Goal: Task Accomplishment & Management: Manage account settings

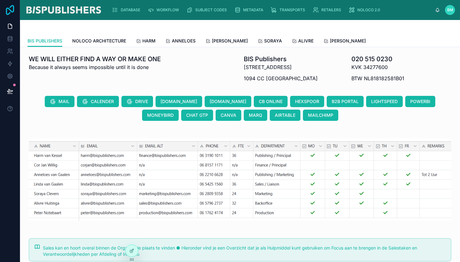
click at [9, 8] on icon at bounding box center [10, 10] width 8 height 10
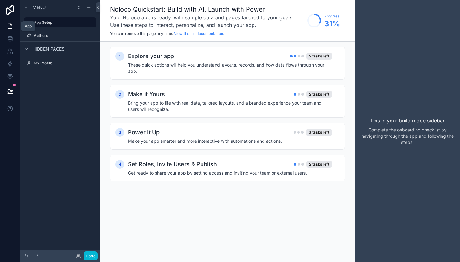
click at [11, 27] on icon at bounding box center [10, 26] width 6 height 6
click at [9, 26] on icon at bounding box center [10, 26] width 6 height 6
click at [11, 13] on icon at bounding box center [10, 10] width 8 height 10
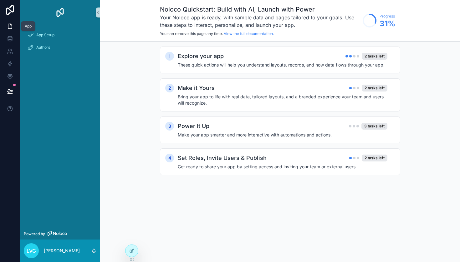
click at [11, 27] on icon at bounding box center [10, 26] width 6 height 6
click at [54, 34] on span "App Setup" at bounding box center [45, 35] width 18 height 5
click at [48, 48] on span "Authors" at bounding box center [43, 47] width 14 height 5
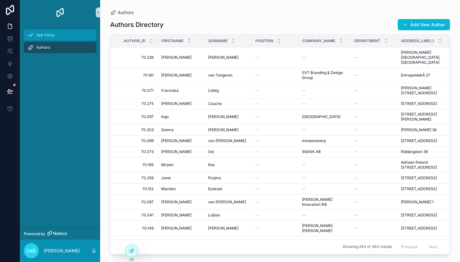
click at [48, 36] on span "App Setup" at bounding box center [45, 35] width 18 height 5
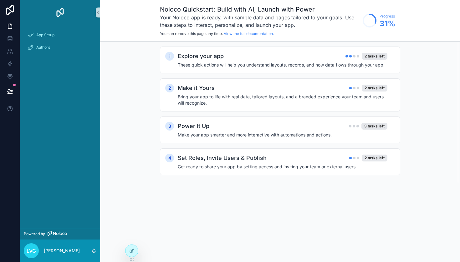
click at [60, 9] on img "scrollable content" at bounding box center [60, 13] width 10 height 10
click at [60, 11] on img "scrollable content" at bounding box center [60, 13] width 10 height 10
click at [10, 11] on icon at bounding box center [10, 10] width 13 height 10
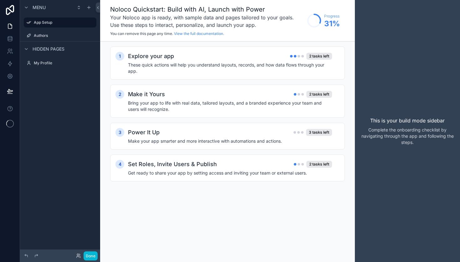
drag, startPoint x: 269, startPoint y: 198, endPoint x: 311, endPoint y: 203, distance: 41.9
click at [311, 203] on div "Noloco Quickstart: Build with AI, Launch with Power Your Noloco app is ready, w…" at bounding box center [227, 131] width 255 height 262
click at [326, 198] on div "1 Explore your app 2 tasks left These quick actions will help you understand la…" at bounding box center [227, 121] width 255 height 158
click at [146, 68] on h4 "These quick actions will help you understand layouts, records, and how data flo…" at bounding box center [230, 68] width 204 height 13
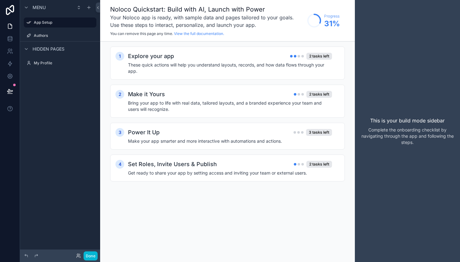
click at [146, 68] on h4 "These quick actions will help you understand layouts, records, and how data flo…" at bounding box center [230, 68] width 204 height 13
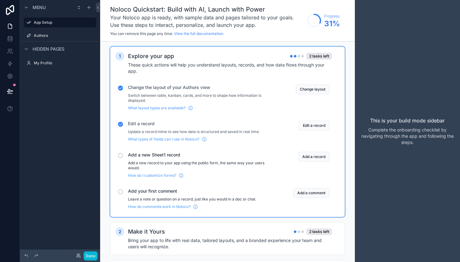
click at [121, 193] on div "scrollable content" at bounding box center [120, 192] width 5 height 5
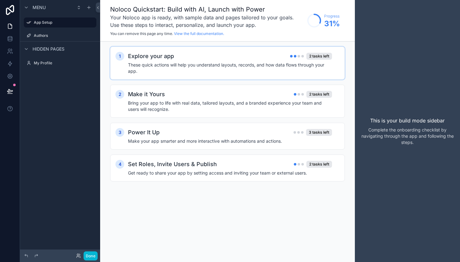
click at [139, 57] on h2 "Explore your app" at bounding box center [151, 56] width 46 height 9
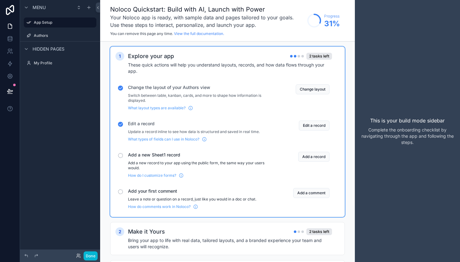
click at [43, 10] on span "Menu" at bounding box center [39, 7] width 13 height 6
click at [43, 6] on span "Menu" at bounding box center [39, 7] width 13 height 6
click at [7, 26] on icon at bounding box center [10, 26] width 6 height 6
click at [29, 26] on div "App" at bounding box center [28, 26] width 7 height 5
click at [13, 26] on icon at bounding box center [10, 26] width 6 height 6
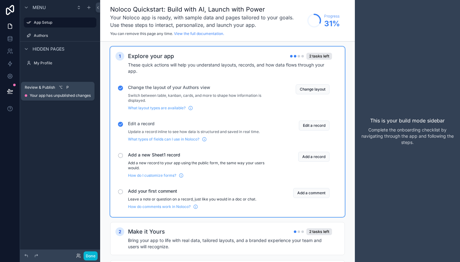
click at [11, 91] on icon at bounding box center [9, 90] width 5 height 3
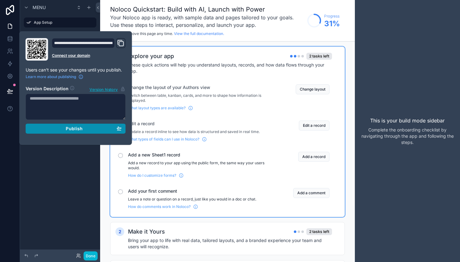
click at [75, 132] on button "Publish" at bounding box center [76, 129] width 100 height 10
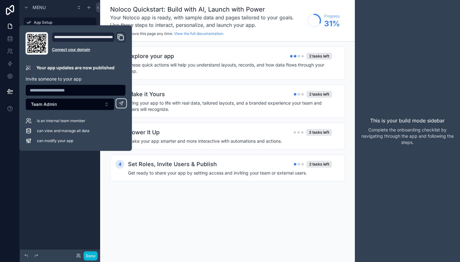
click at [65, 160] on div "Menu App Setup Authors Hidden pages My Profile" at bounding box center [60, 127] width 80 height 255
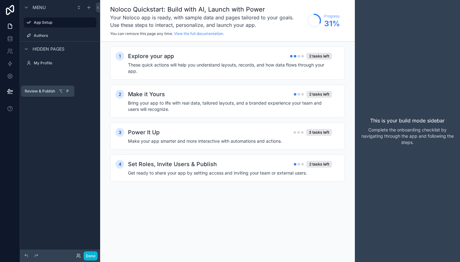
click at [4, 92] on button at bounding box center [10, 92] width 14 height 18
click at [13, 10] on icon at bounding box center [10, 10] width 13 height 10
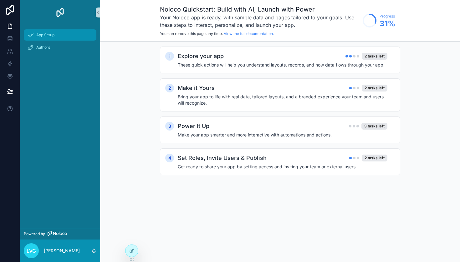
click at [60, 32] on div "App Setup" at bounding box center [60, 35] width 65 height 10
click at [42, 51] on div "Authors" at bounding box center [60, 48] width 65 height 10
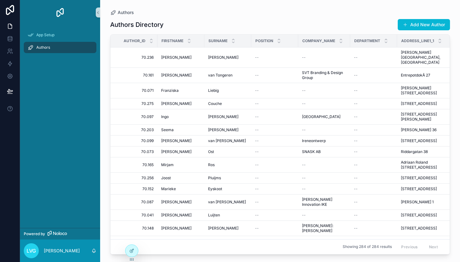
click at [42, 51] on div "Authors" at bounding box center [60, 48] width 65 height 10
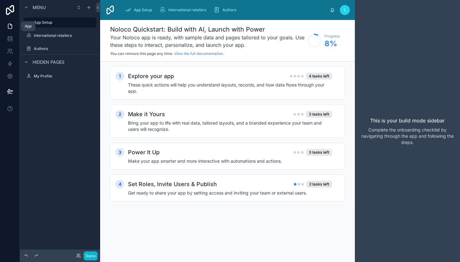
click at [11, 26] on icon at bounding box center [10, 26] width 6 height 6
click at [231, 12] on span "Authors" at bounding box center [229, 10] width 14 height 5
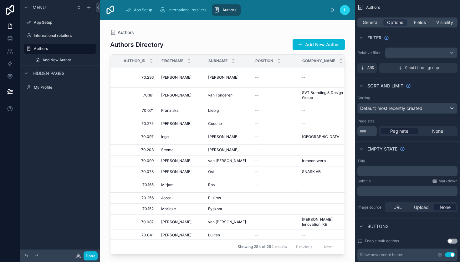
click at [109, 13] on img at bounding box center [110, 10] width 10 height 10
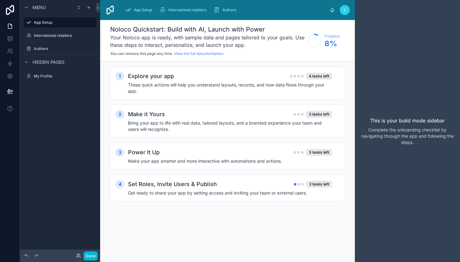
click at [109, 13] on img at bounding box center [110, 10] width 10 height 10
click at [230, 9] on span "Authors" at bounding box center [229, 10] width 14 height 5
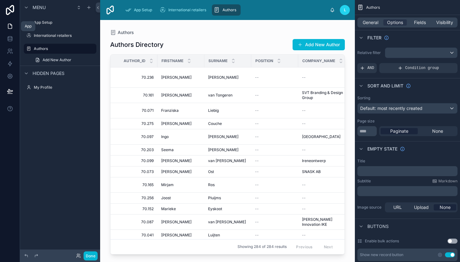
click at [12, 29] on icon at bounding box center [10, 26] width 6 height 6
click at [35, 27] on div "App" at bounding box center [28, 26] width 14 height 10
click at [30, 28] on div "App" at bounding box center [28, 26] width 7 height 5
click at [13, 39] on link at bounding box center [10, 39] width 20 height 13
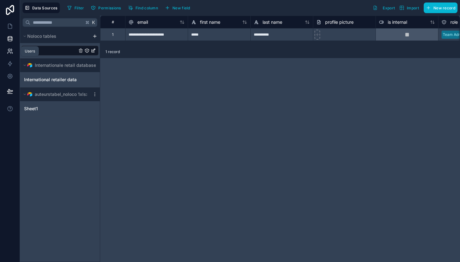
click at [8, 54] on icon at bounding box center [10, 51] width 6 height 6
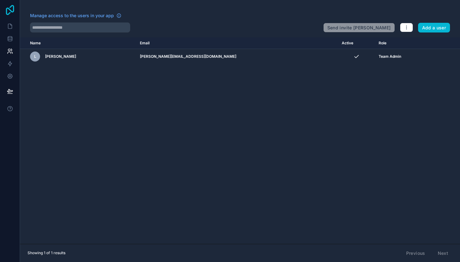
click at [11, 10] on icon at bounding box center [10, 10] width 13 height 10
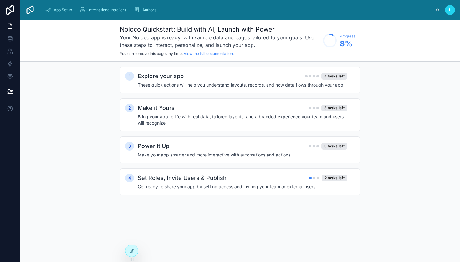
click at [159, 53] on span "You can remove this page any time." at bounding box center [151, 53] width 63 height 5
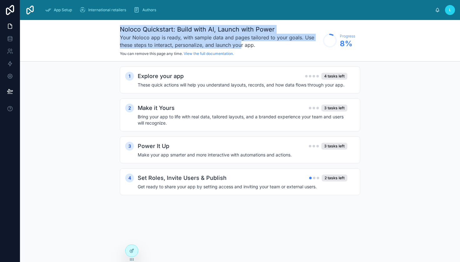
drag, startPoint x: 121, startPoint y: 28, endPoint x: 241, endPoint y: 42, distance: 120.9
click at [241, 42] on div "Noloco Quickstart: Build with AI, Launch with Power Your Noloco app is ready, w…" at bounding box center [220, 40] width 200 height 31
click at [223, 53] on link "View the full documentation." at bounding box center [209, 53] width 50 height 5
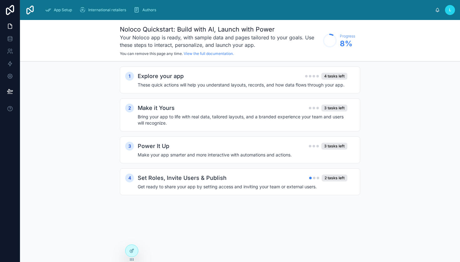
click at [88, 84] on div "1 Explore your app 4 tasks left These quick actions will help you understand la…" at bounding box center [240, 137] width 440 height 151
click at [56, 12] on span "App Setup" at bounding box center [63, 10] width 18 height 5
click at [134, 248] on div at bounding box center [131, 251] width 13 height 12
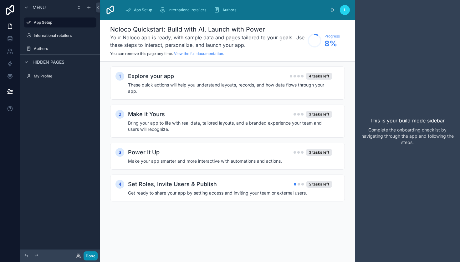
click at [91, 256] on button "Done" at bounding box center [91, 256] width 14 height 9
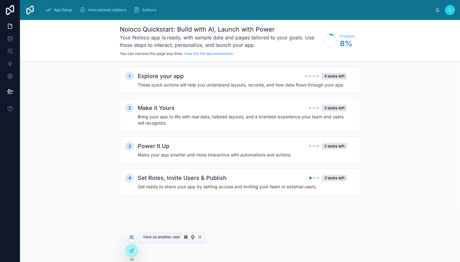
click at [131, 238] on icon at bounding box center [131, 238] width 3 height 1
click at [94, 238] on div "Noloco Quickstart: Build with AI, Launch with Power Your Noloco app is ready, w…" at bounding box center [240, 141] width 440 height 242
click at [94, 12] on span "International retailers" at bounding box center [107, 10] width 38 height 5
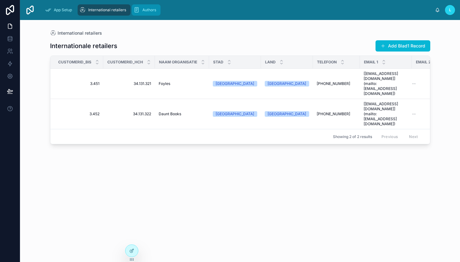
click at [145, 10] on span "Authors" at bounding box center [149, 10] width 14 height 5
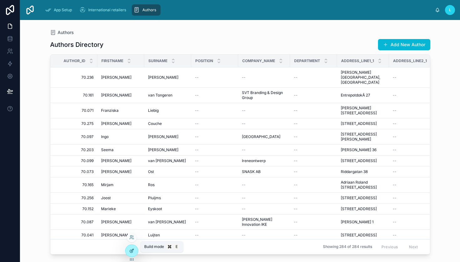
click at [131, 253] on icon at bounding box center [131, 251] width 3 height 3
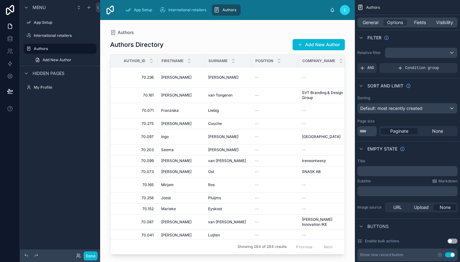
drag, startPoint x: 166, startPoint y: 252, endPoint x: 235, endPoint y: 252, distance: 69.4
click at [235, 252] on div at bounding box center [227, 137] width 255 height 235
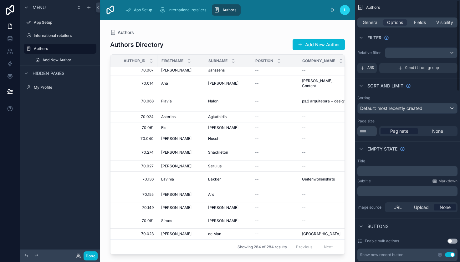
scroll to position [114, 0]
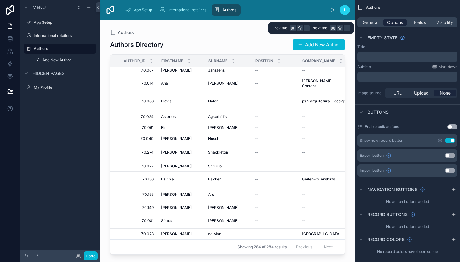
click at [398, 23] on span "Options" at bounding box center [395, 22] width 16 height 6
click at [422, 20] on span "Fields" at bounding box center [420, 22] width 12 height 6
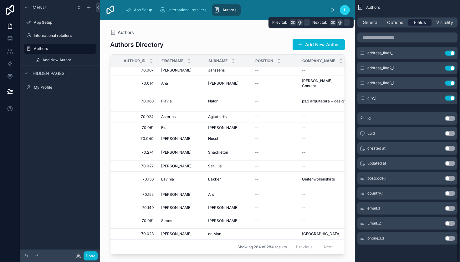
scroll to position [94, 0]
click at [369, 23] on span "General" at bounding box center [370, 22] width 16 height 6
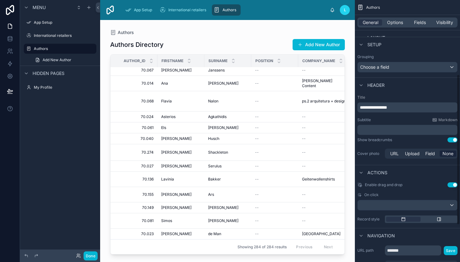
scroll to position [0, 0]
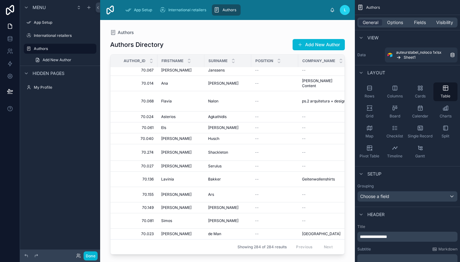
click at [419, 36] on div "View" at bounding box center [407, 37] width 105 height 15
click at [88, 253] on button "Done" at bounding box center [91, 256] width 14 height 9
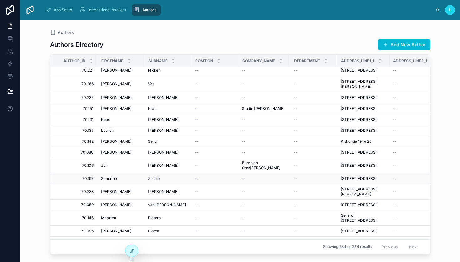
scroll to position [652, 0]
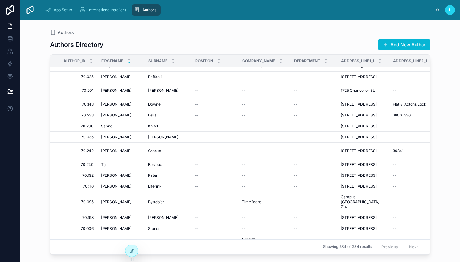
click at [129, 63] on icon at bounding box center [129, 62] width 4 height 4
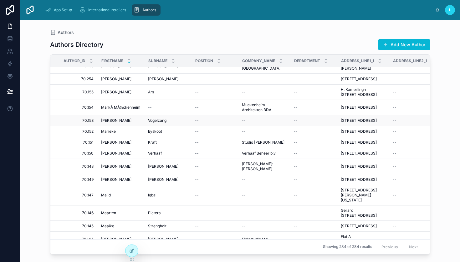
scroll to position [1279, 0]
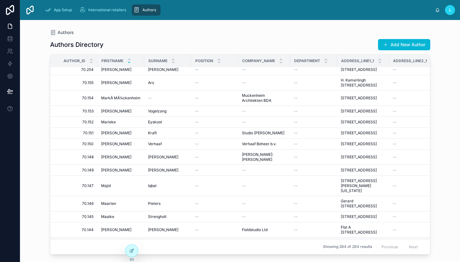
click at [103, 241] on span "Lou" at bounding box center [116, 243] width 30 height 5
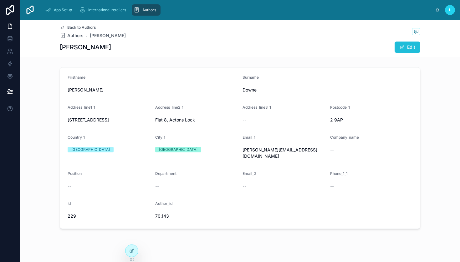
click at [405, 48] on button "Edit" at bounding box center [407, 47] width 26 height 11
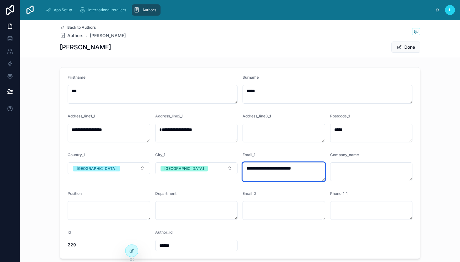
drag, startPoint x: 312, startPoint y: 171, endPoint x: 249, endPoint y: 171, distance: 62.9
click at [249, 171] on textarea "**********" at bounding box center [283, 172] width 83 height 19
drag, startPoint x: 243, startPoint y: 170, endPoint x: 309, endPoint y: 168, distance: 66.3
click at [309, 168] on textarea "**********" at bounding box center [283, 172] width 83 height 19
paste textarea
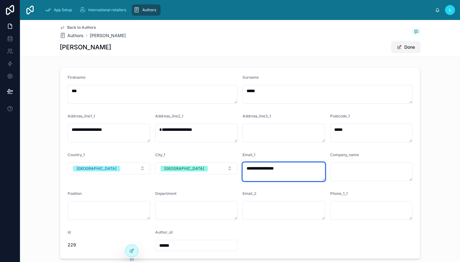
type textarea "**********"
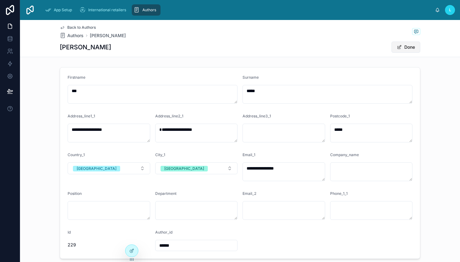
click at [399, 49] on button "Done" at bounding box center [405, 47] width 29 height 11
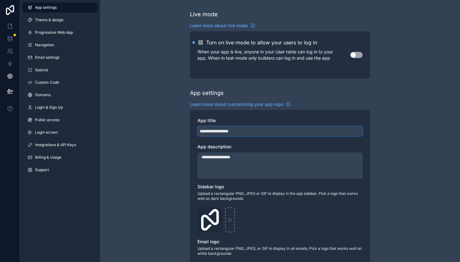
click at [243, 134] on input "**********" at bounding box center [279, 131] width 165 height 10
drag, startPoint x: 245, startPoint y: 132, endPoint x: 229, endPoint y: 132, distance: 16.3
click at [229, 132] on input "**********" at bounding box center [279, 131] width 165 height 10
drag, startPoint x: 301, startPoint y: 132, endPoint x: 194, endPoint y: 132, distance: 107.3
click at [194, 132] on div "**********" at bounding box center [280, 228] width 180 height 236
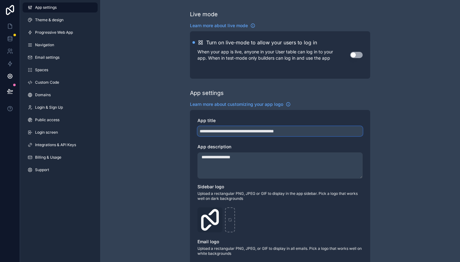
type input "**********"
drag, startPoint x: 261, startPoint y: 159, endPoint x: 171, endPoint y: 148, distance: 91.0
click at [171, 148] on div "**********" at bounding box center [280, 242] width 360 height 484
paste textarea "**********"
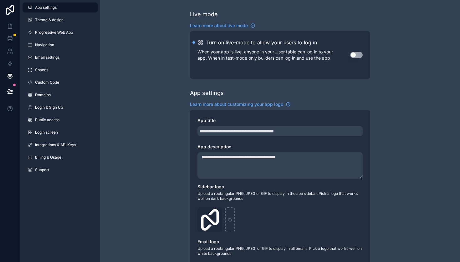
type textarea "**********"
click at [360, 58] on button "Use setting" at bounding box center [356, 55] width 13 height 6
click at [50, 48] on link "Navigation" at bounding box center [60, 45] width 75 height 10
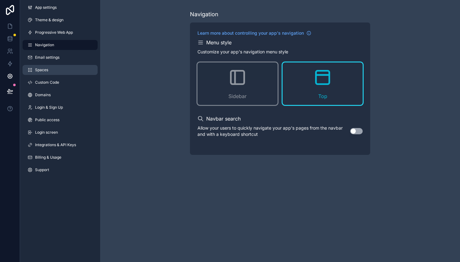
click at [47, 72] on span "Spaces" at bounding box center [41, 70] width 13 height 5
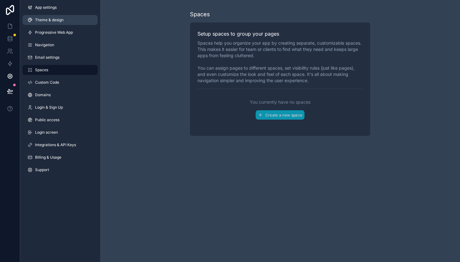
click at [44, 22] on span "Theme & design" at bounding box center [49, 20] width 28 height 5
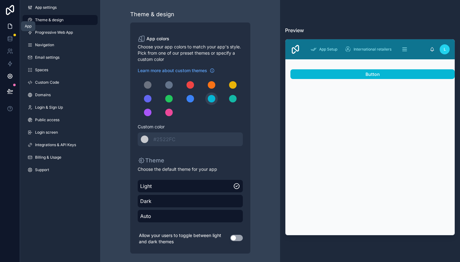
click at [10, 26] on icon at bounding box center [10, 26] width 6 height 6
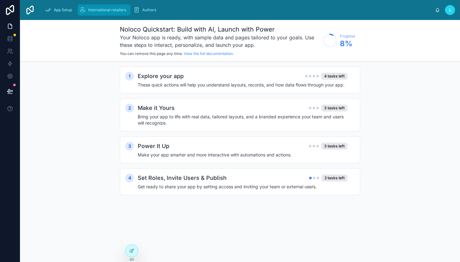
click at [93, 13] on div "International retailers" at bounding box center [103, 10] width 49 height 10
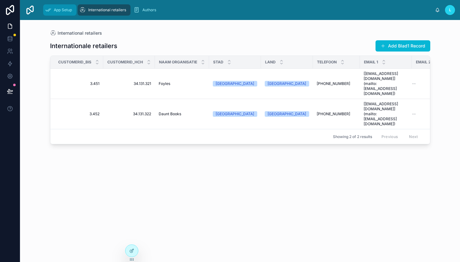
click at [54, 13] on div "App Setup" at bounding box center [59, 10] width 29 height 10
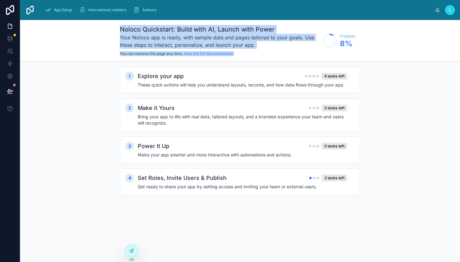
drag, startPoint x: 120, startPoint y: 28, endPoint x: 259, endPoint y: 54, distance: 141.6
click at [259, 54] on div "Noloco Quickstart: Build with AI, Launch with Power Your Noloco app is ready, w…" at bounding box center [220, 40] width 200 height 31
copy div "Noloco Quickstart: Build with AI, Launch with Power Your Noloco app is ready, w…"
click at [7, 76] on icon at bounding box center [10, 76] width 6 height 6
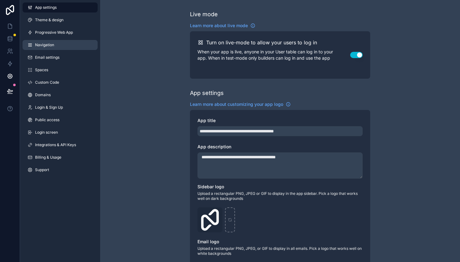
click at [49, 45] on span "Navigation" at bounding box center [44, 45] width 19 height 5
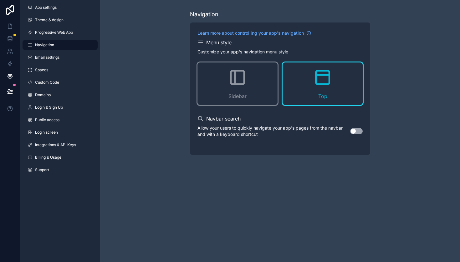
click at [358, 131] on button "Use setting" at bounding box center [356, 131] width 13 height 6
click at [230, 48] on div "Menu style Customize your app's navigation menu style Sidebar Top" at bounding box center [279, 72] width 165 height 66
click at [230, 34] on span "Learn more about controlling your app's navigation" at bounding box center [250, 33] width 106 height 6
click at [12, 67] on link at bounding box center [10, 64] width 20 height 13
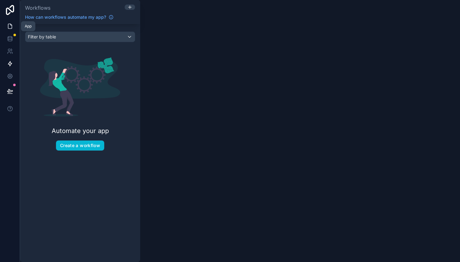
click at [10, 26] on icon at bounding box center [10, 26] width 6 height 6
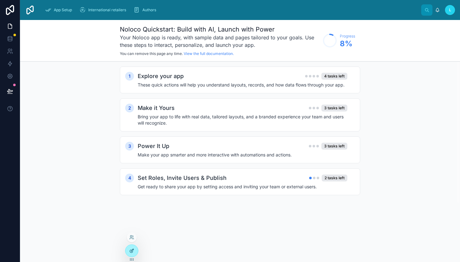
click at [131, 249] on icon at bounding box center [131, 251] width 5 height 5
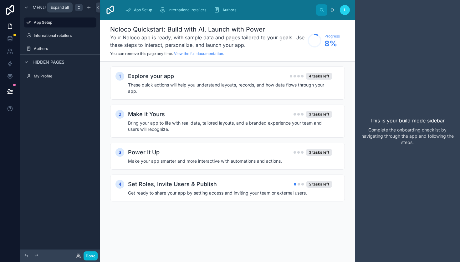
click at [78, 9] on icon "scrollable content" at bounding box center [78, 7] width 5 height 5
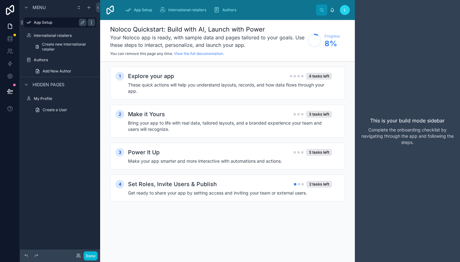
click at [93, 22] on icon "scrollable content" at bounding box center [91, 22] width 5 height 5
click at [123, 29] on span "Remove" at bounding box center [119, 27] width 17 height 6
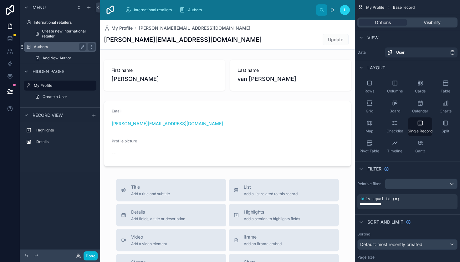
click at [49, 44] on div "Authors" at bounding box center [60, 47] width 53 height 8
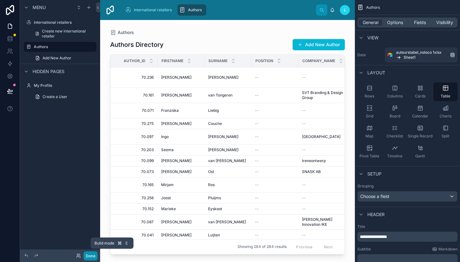
click at [88, 257] on button "Done" at bounding box center [91, 256] width 14 height 9
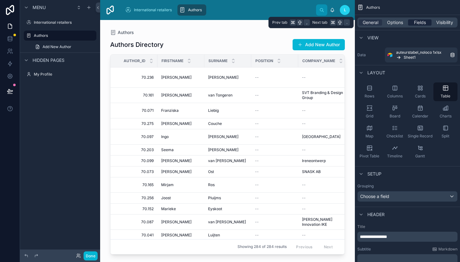
click at [421, 24] on span "Fields" at bounding box center [420, 22] width 12 height 6
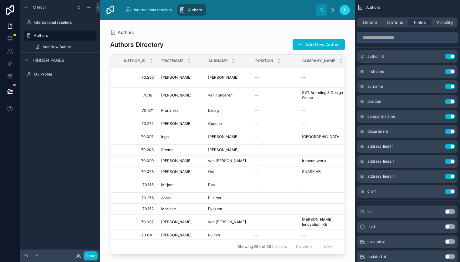
click at [413, 35] on input "scrollable content" at bounding box center [407, 38] width 100 height 10
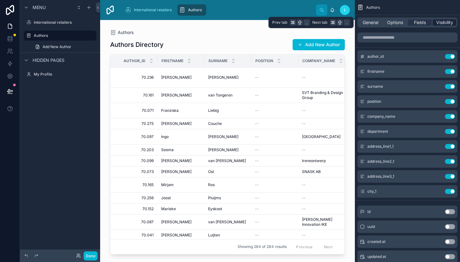
click at [447, 22] on span "Visibility" at bounding box center [444, 22] width 17 height 6
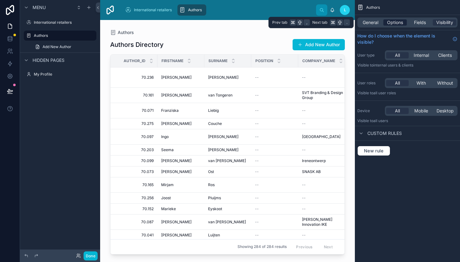
click at [401, 25] on span "Options" at bounding box center [395, 22] width 16 height 6
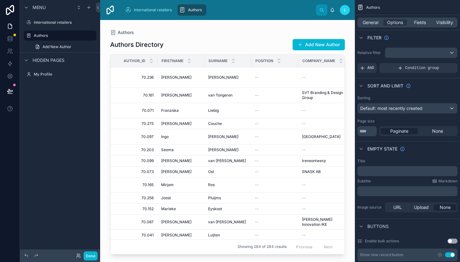
click at [449, 54] on div "scrollable content" at bounding box center [421, 53] width 72 height 10
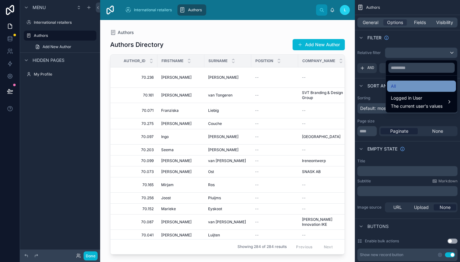
click at [418, 88] on div "All" at bounding box center [421, 87] width 61 height 8
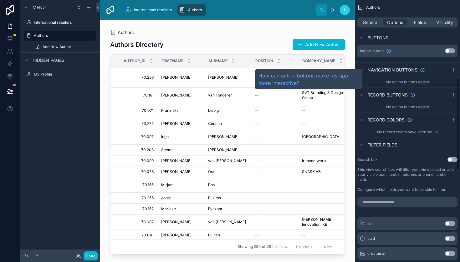
scroll to position [187, 0]
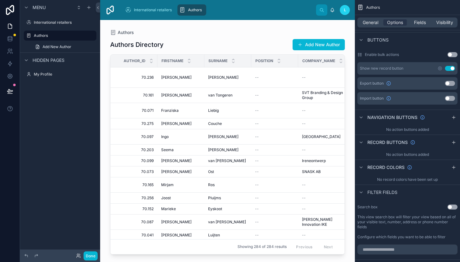
click at [452, 84] on button "Use setting" at bounding box center [450, 83] width 10 height 5
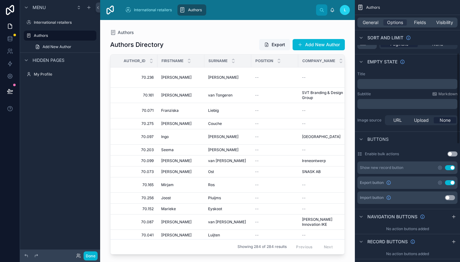
scroll to position [224, 0]
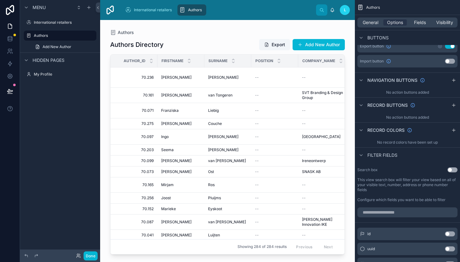
click at [455, 173] on div "Search box Use setting This view search box will filter your view based on all …" at bounding box center [407, 185] width 105 height 40
click at [455, 172] on button "Use setting" at bounding box center [452, 170] width 10 height 5
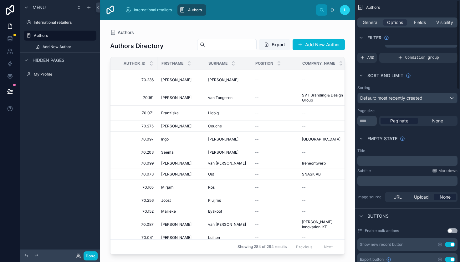
scroll to position [0, 0]
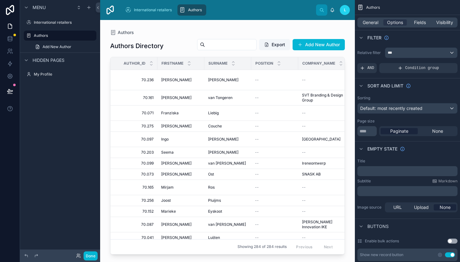
click at [451, 55] on div "***" at bounding box center [421, 53] width 72 height 10
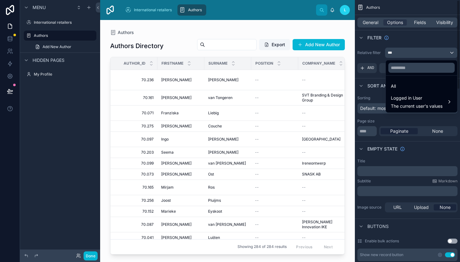
click at [412, 40] on div "scrollable content" at bounding box center [230, 131] width 460 height 262
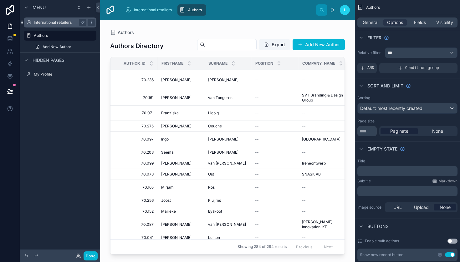
click at [51, 24] on label "International retailers" at bounding box center [59, 22] width 50 height 5
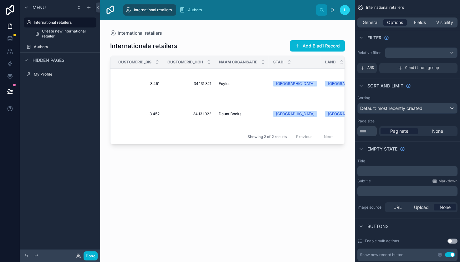
click at [400, 22] on span "Options" at bounding box center [395, 22] width 16 height 6
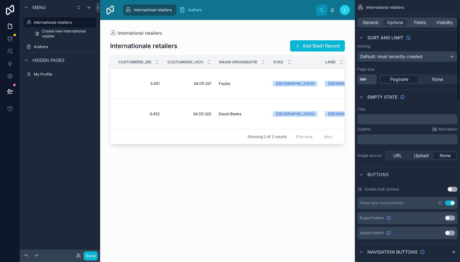
scroll to position [53, 0]
click at [452, 219] on button "Use setting" at bounding box center [450, 217] width 10 height 5
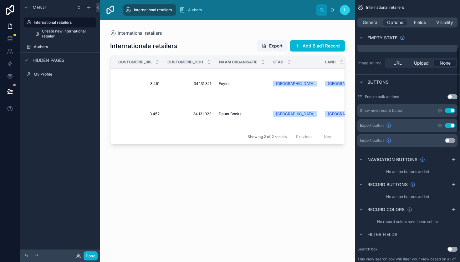
scroll to position [195, 0]
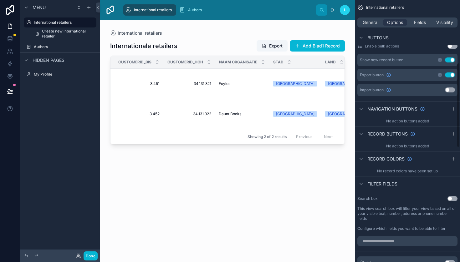
click at [456, 200] on button "Use setting" at bounding box center [452, 198] width 10 height 5
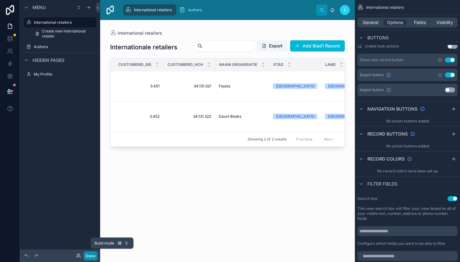
click at [87, 253] on button "Done" at bounding box center [91, 256] width 14 height 9
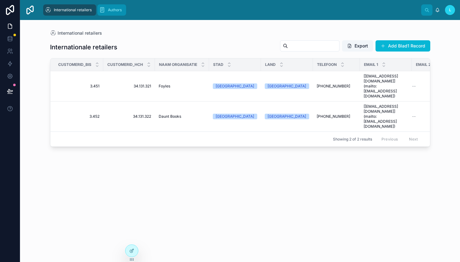
click at [108, 12] on span "Authors" at bounding box center [115, 10] width 14 height 5
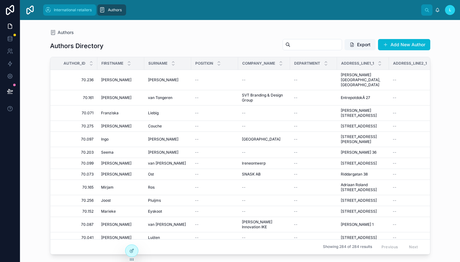
click at [76, 11] on span "International retailers" at bounding box center [73, 10] width 38 height 5
